Goal: Task Accomplishment & Management: Manage account settings

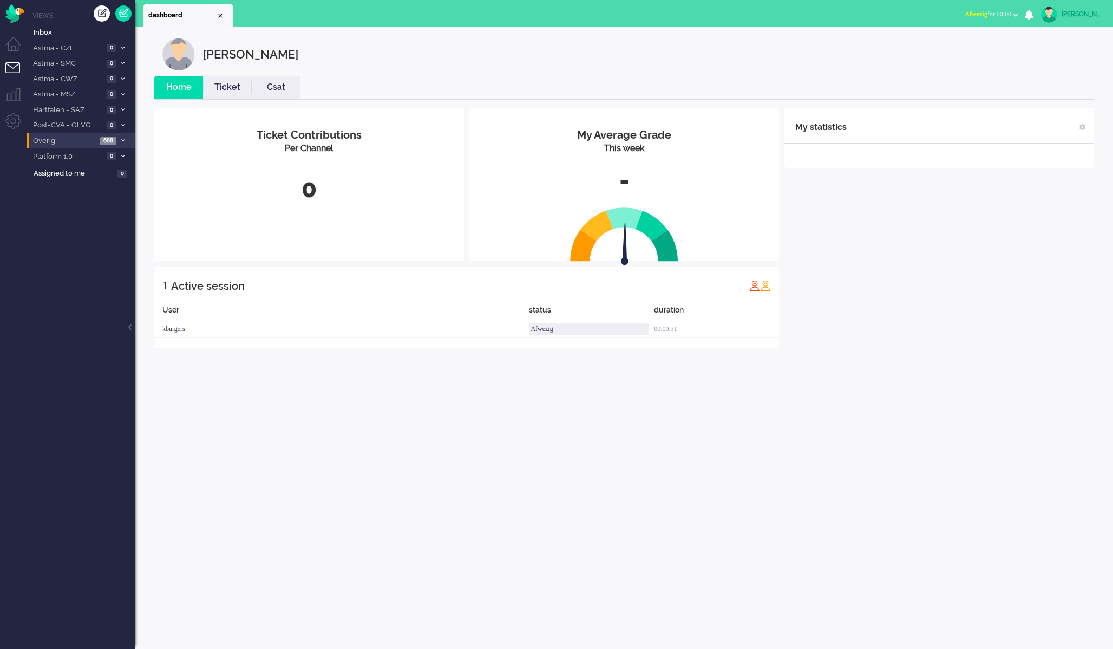
click at [90, 141] on span "Overig" at bounding box center [64, 141] width 66 height 10
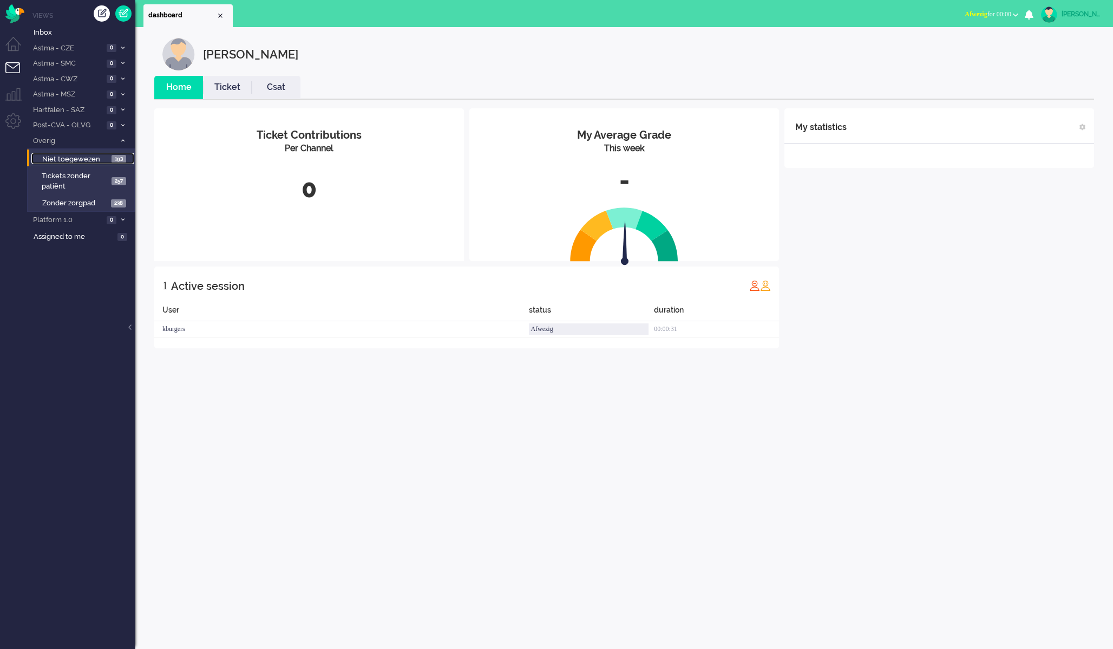
click at [80, 159] on span "Niet toegewezen" at bounding box center [75, 159] width 67 height 10
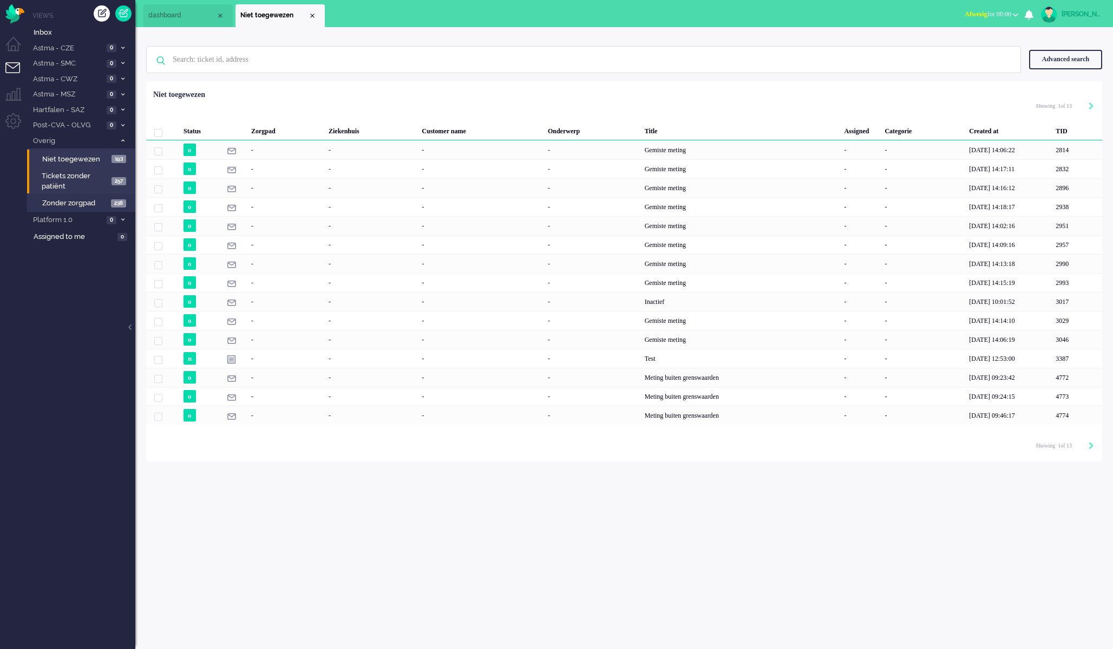
click at [74, 184] on span "Tickets zonder patiënt" at bounding box center [75, 181] width 67 height 20
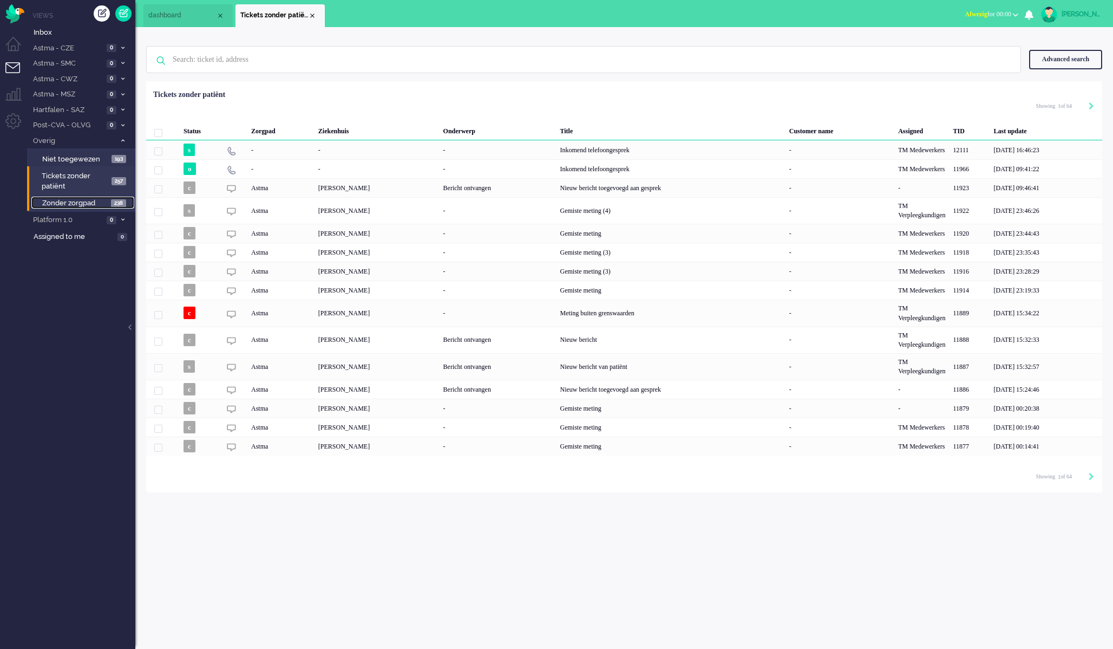
click at [79, 207] on span "Zonder zorgpad" at bounding box center [75, 203] width 66 height 10
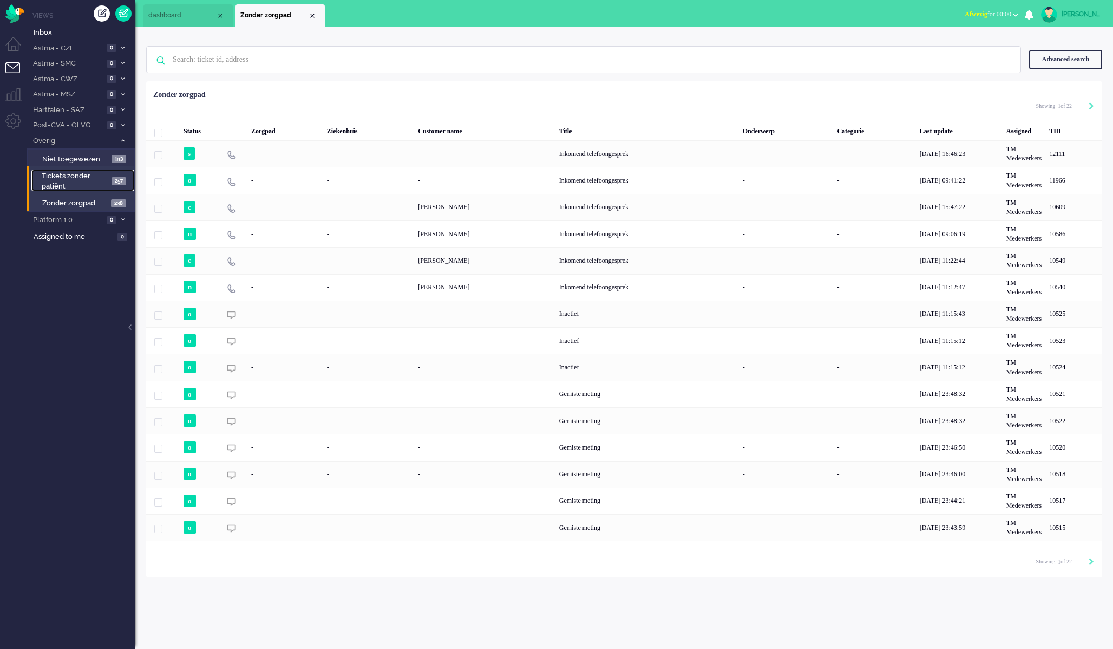
click at [71, 184] on span "Tickets zonder patiënt" at bounding box center [75, 181] width 67 height 20
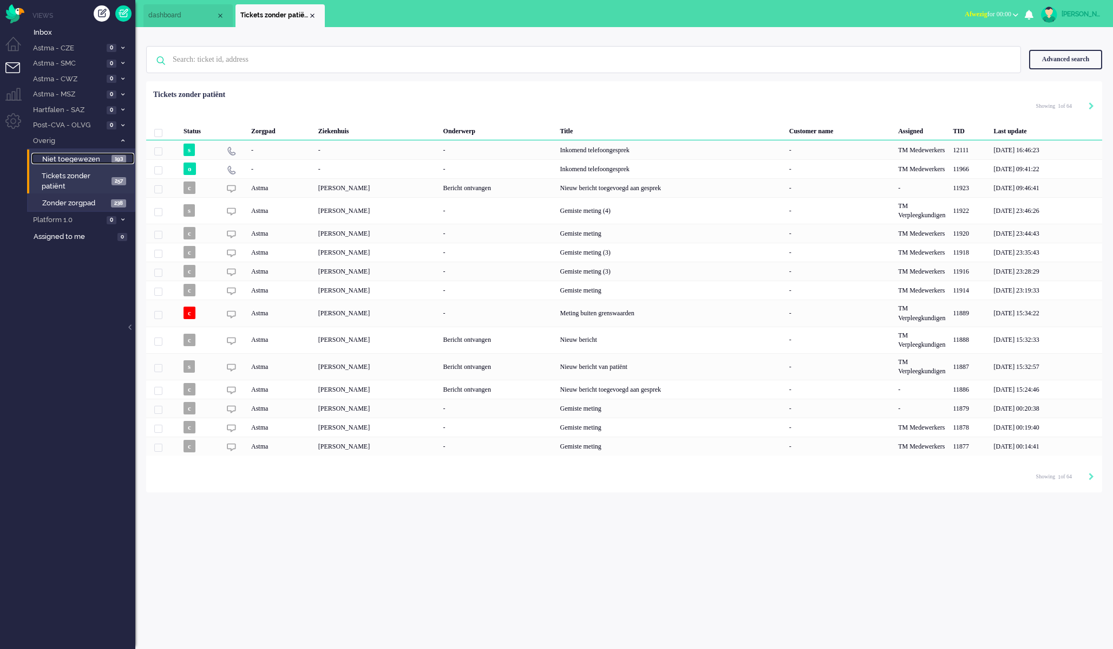
click at [77, 161] on span "Niet toegewezen" at bounding box center [75, 159] width 67 height 10
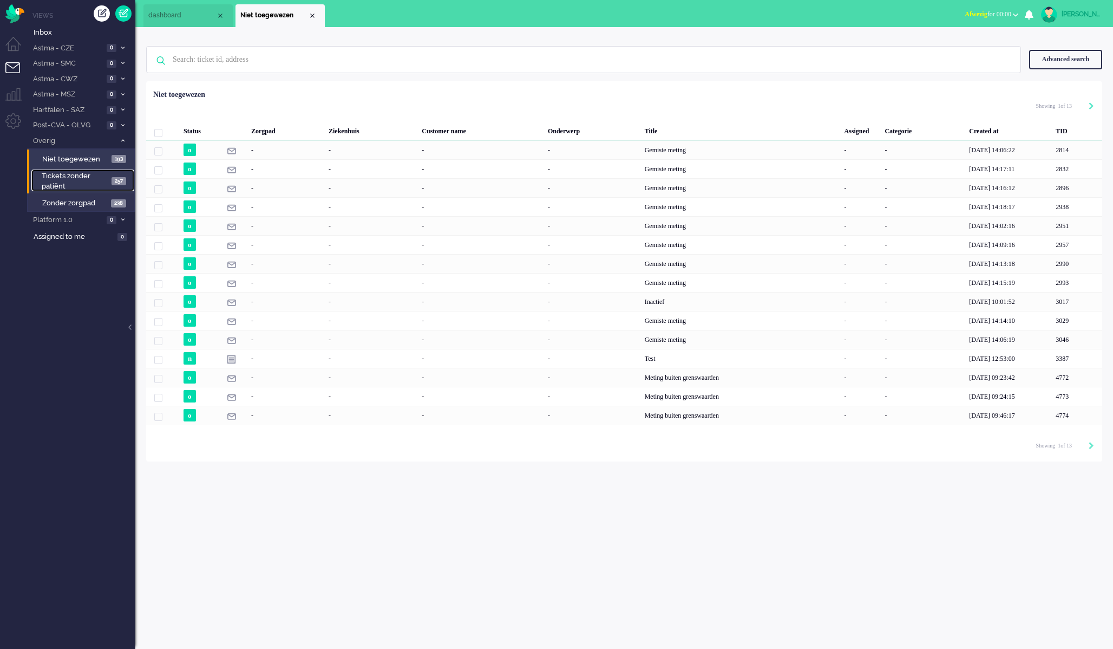
click at [71, 177] on span "Tickets zonder patiënt" at bounding box center [75, 181] width 67 height 20
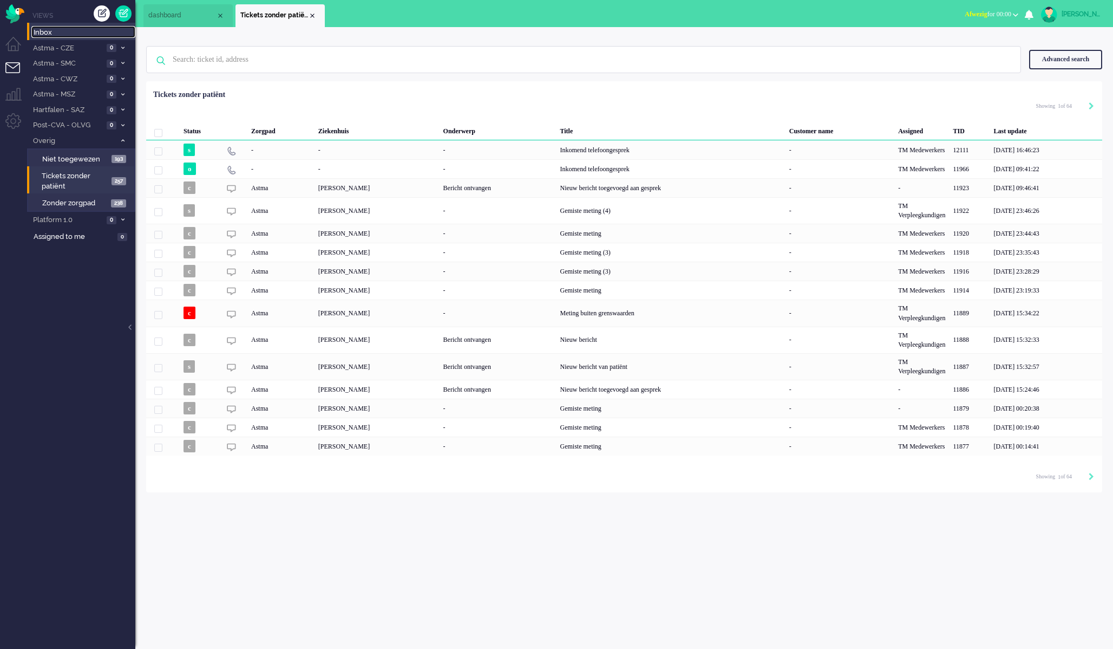
click at [70, 37] on span "Inbox" at bounding box center [85, 33] width 102 height 10
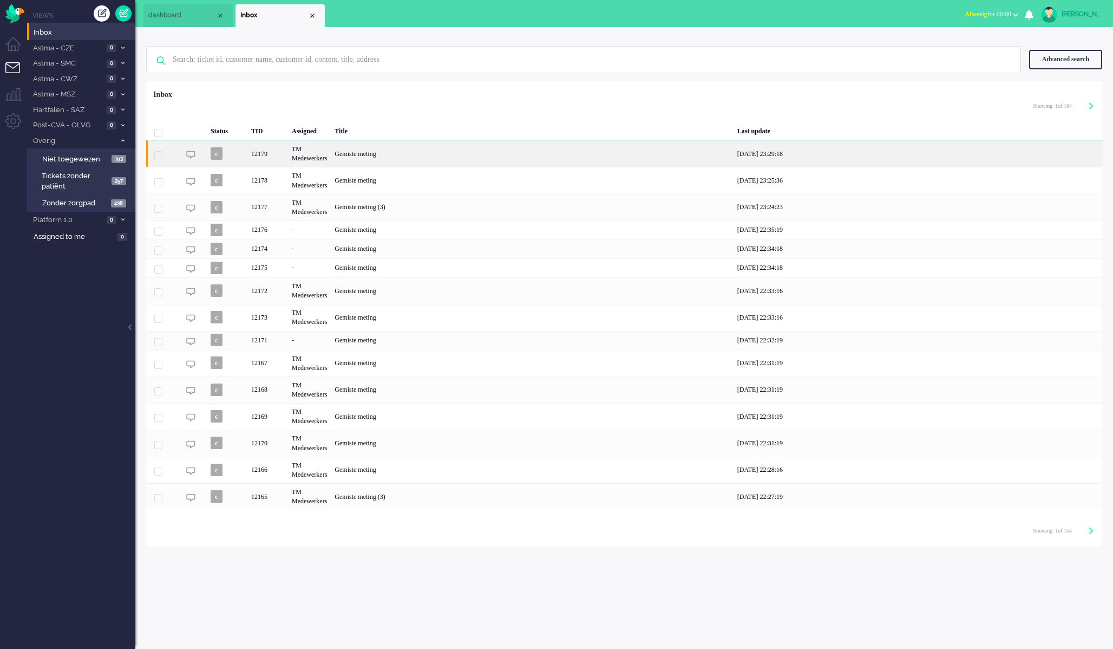
click at [361, 146] on div "Gemiste meting" at bounding box center [532, 153] width 402 height 27
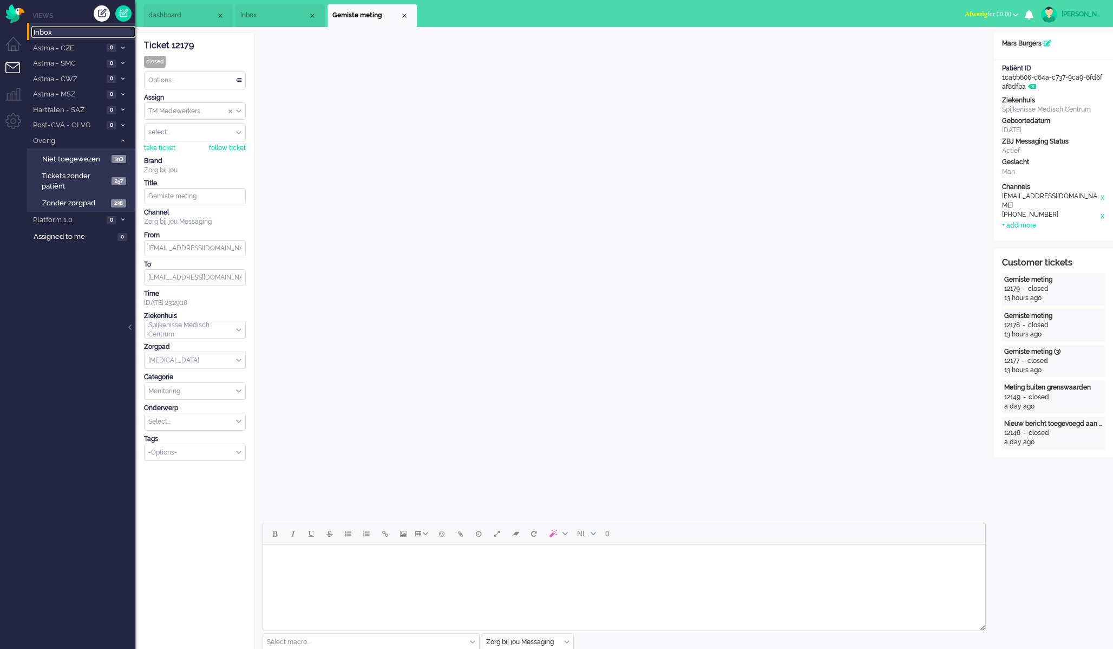
click at [70, 34] on span "Inbox" at bounding box center [85, 33] width 102 height 10
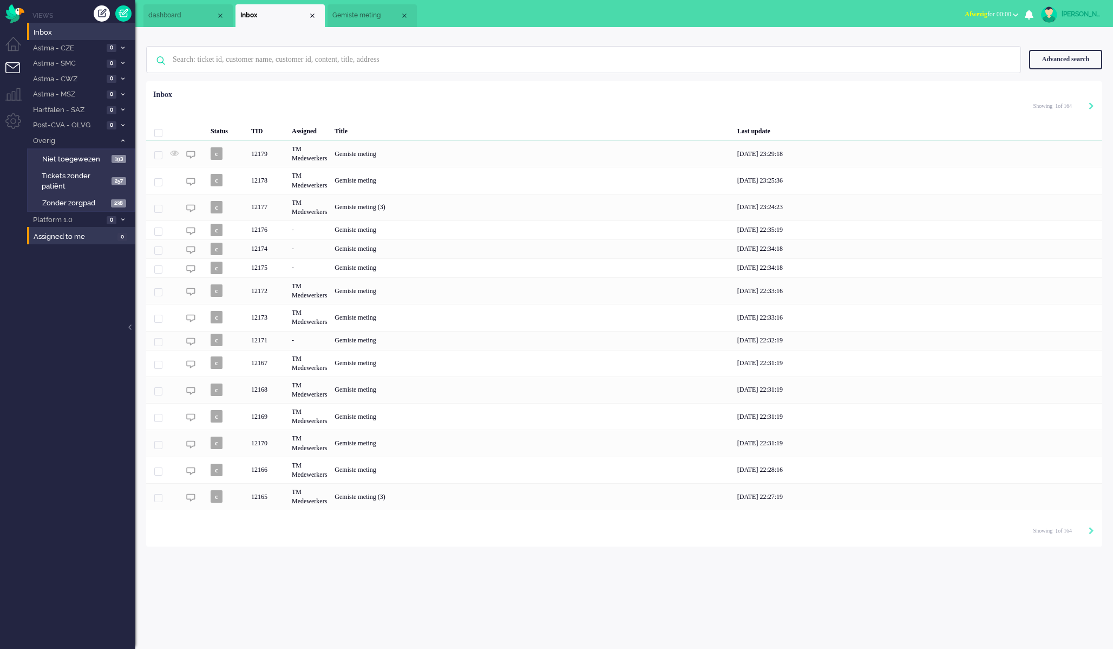
click at [71, 230] on li "Assigned to me 0" at bounding box center [81, 235] width 108 height 17
click at [74, 220] on span "Platform 1.0" at bounding box center [67, 220] width 72 height 10
click at [71, 230] on li "Supervisie 0" at bounding box center [80, 236] width 107 height 17
click at [76, 155] on span "Niet toegewezen" at bounding box center [75, 159] width 67 height 10
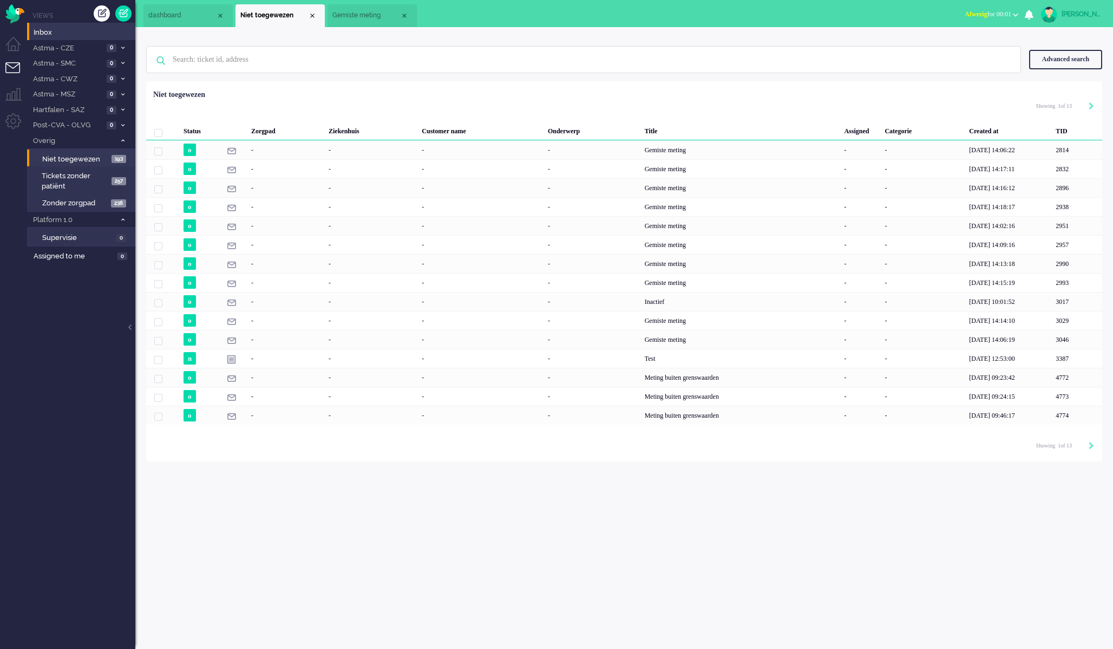
click at [67, 31] on span "Inbox" at bounding box center [85, 33] width 102 height 10
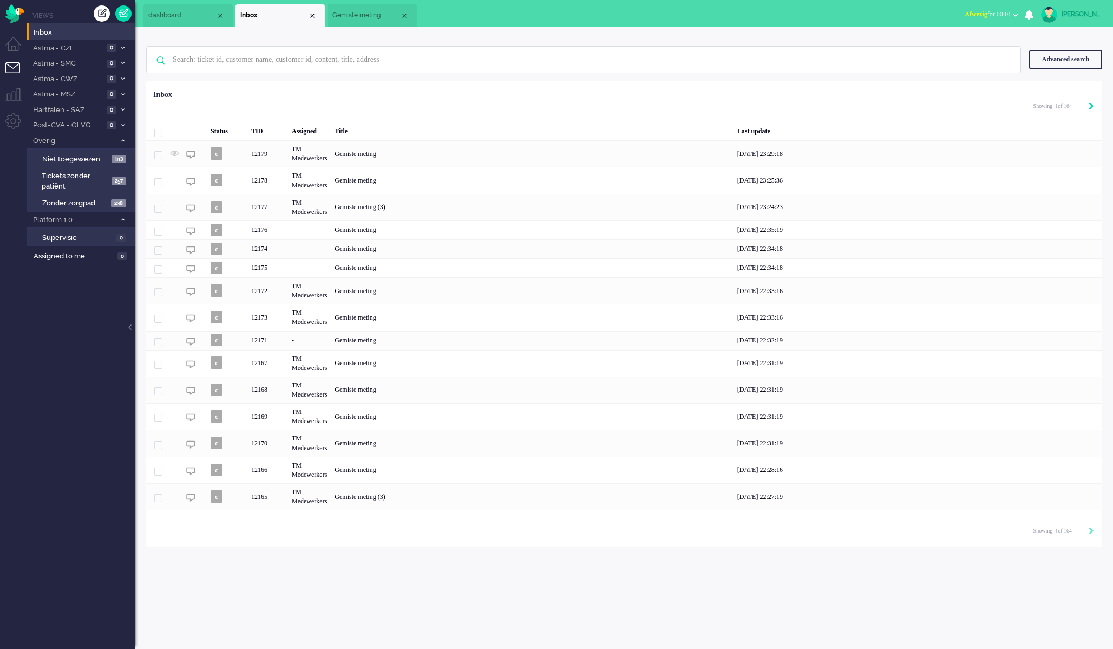
click at [1092, 107] on icon "Next" at bounding box center [1091, 106] width 5 height 8
type input "2"
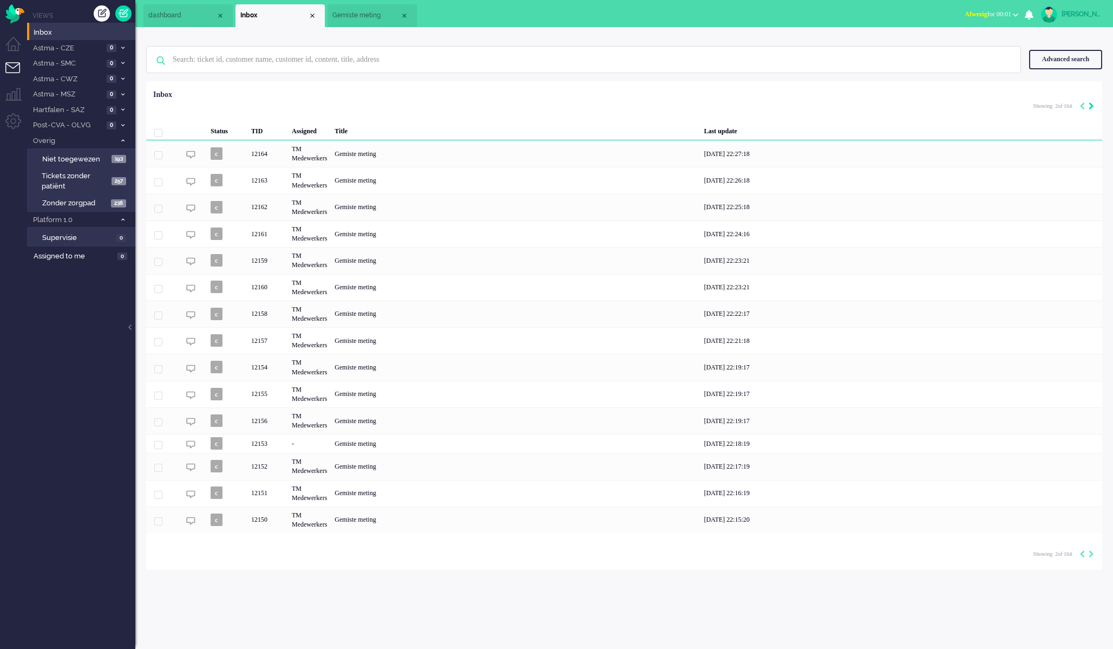
click at [1092, 107] on icon "Next" at bounding box center [1091, 106] width 5 height 8
type input "3"
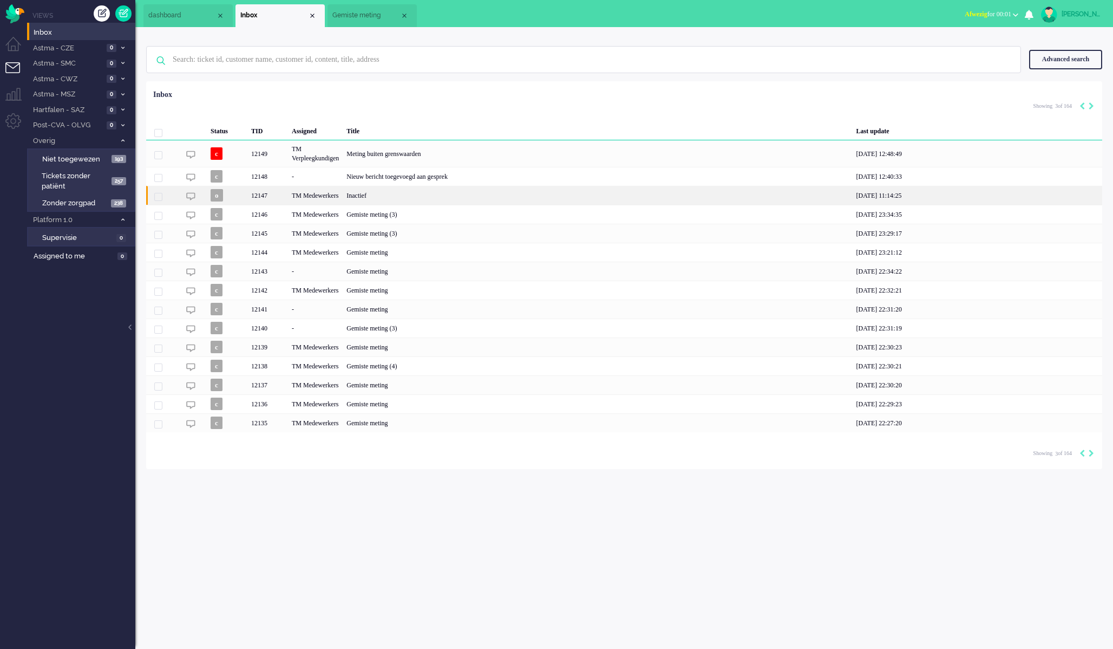
click at [424, 201] on div "Inactief" at bounding box center [598, 195] width 510 height 19
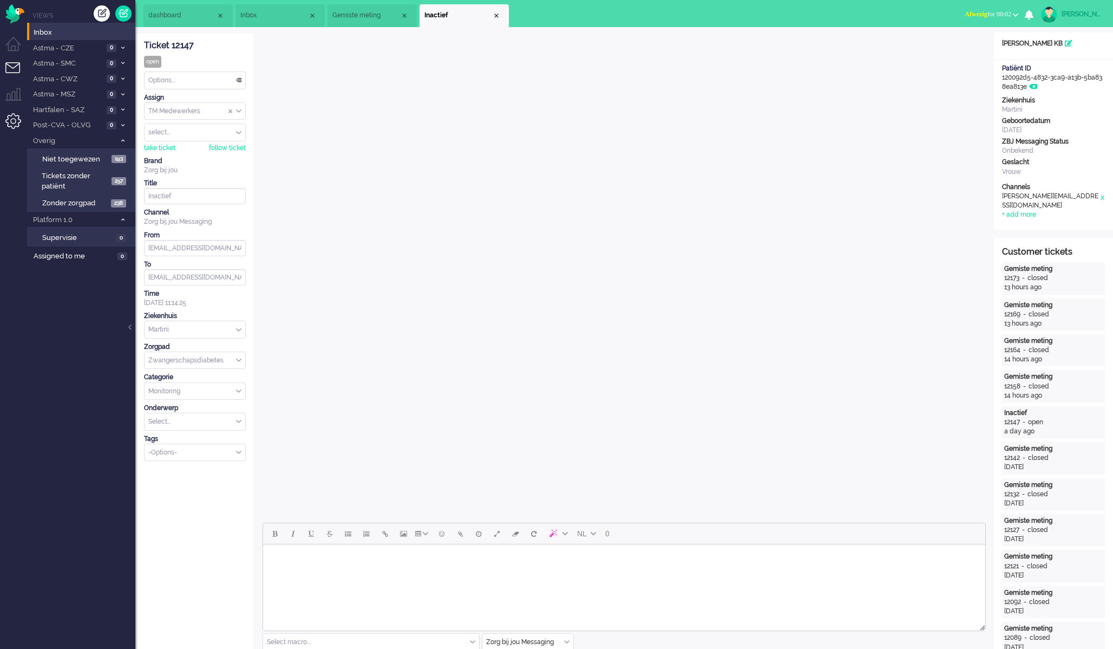
click at [19, 134] on li "Admin menu" at bounding box center [17, 125] width 24 height 24
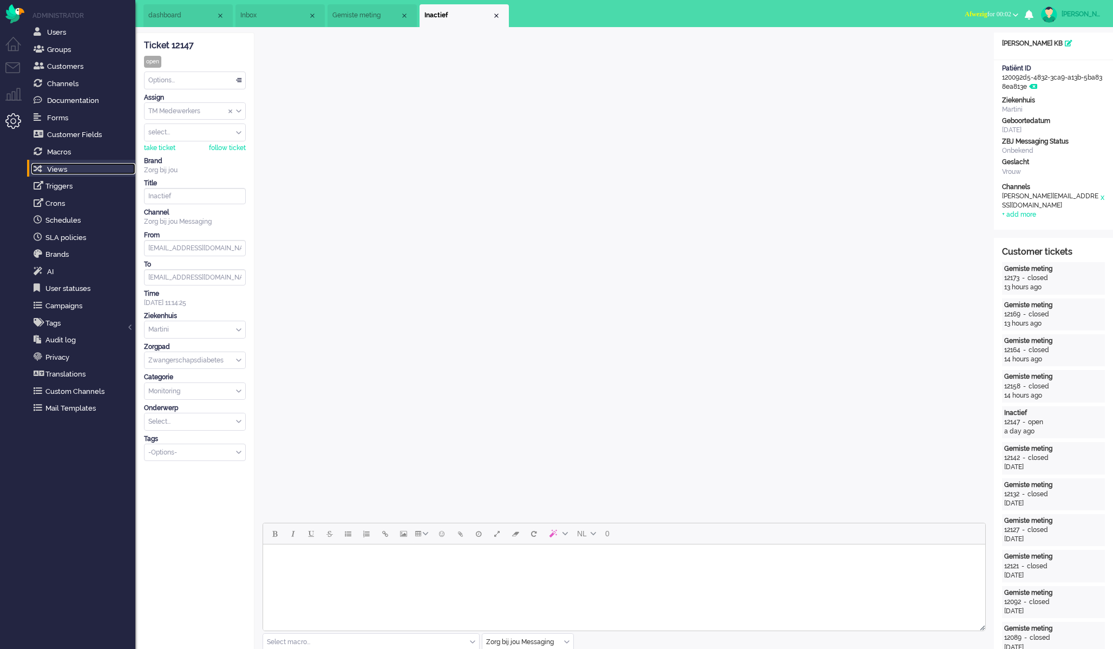
click at [79, 168] on link "Views" at bounding box center [83, 169] width 104 height 12
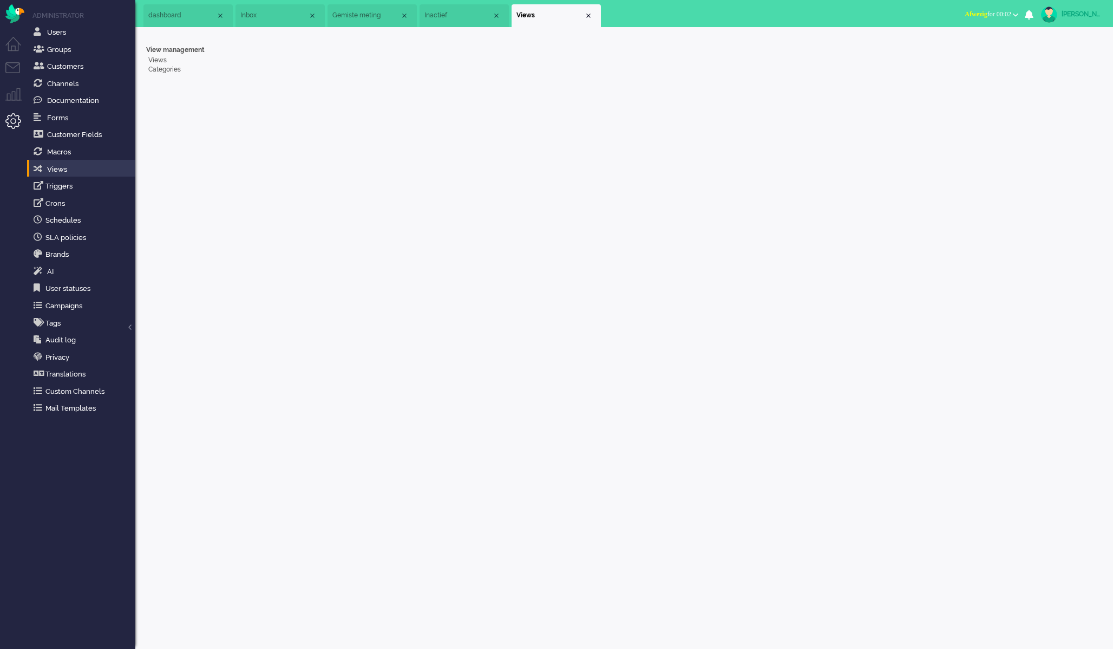
click at [161, 55] on li "View management Views Categories" at bounding box center [194, 57] width 96 height 38
click at [160, 56] on link "Views" at bounding box center [194, 60] width 96 height 9
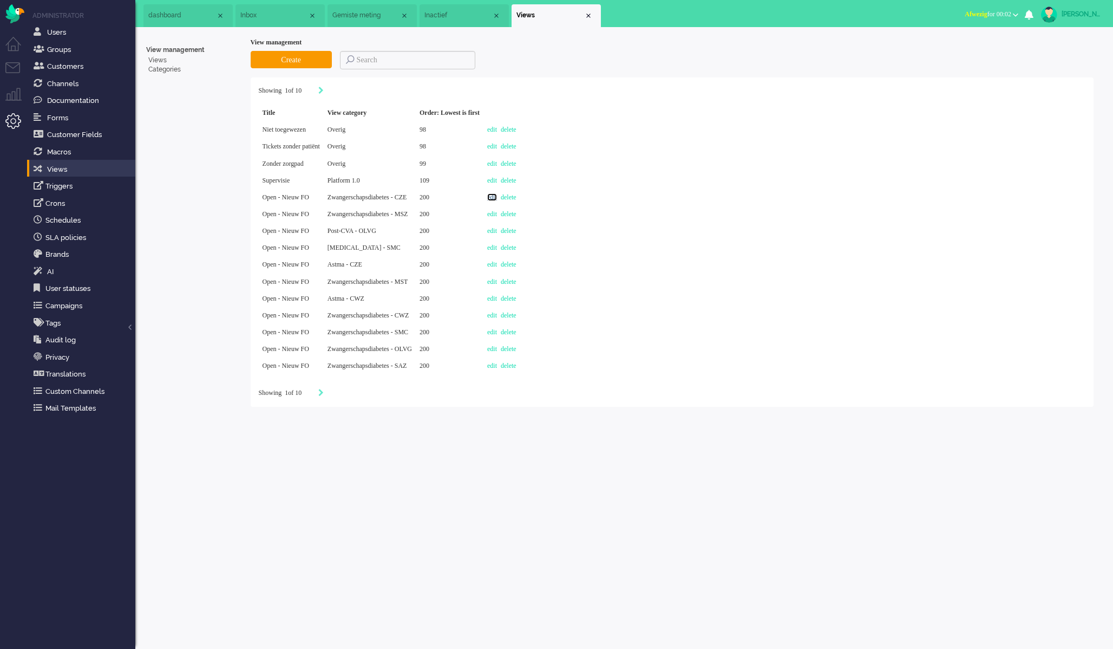
click at [497, 201] on link "edit" at bounding box center [492, 197] width 10 height 8
select select "priority"
select select "created_at"
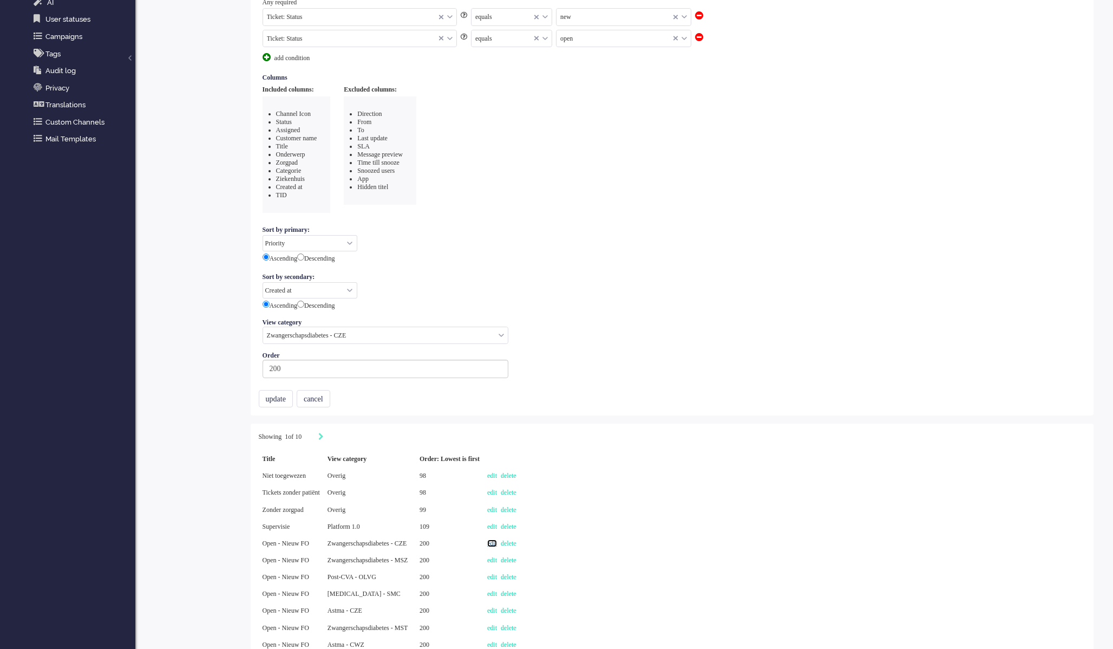
scroll to position [292, 0]
